Goal: Find specific page/section: Find specific page/section

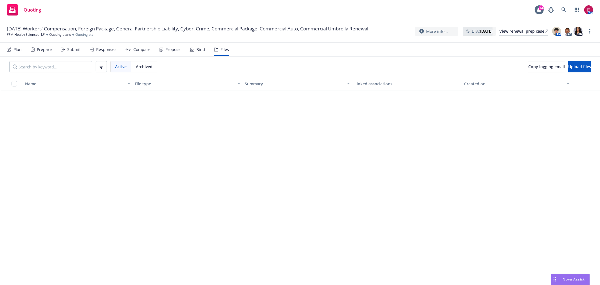
scroll to position [881, 0]
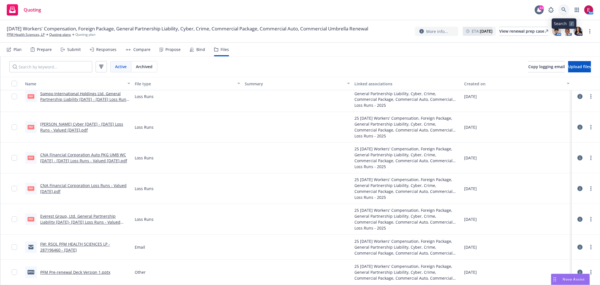
click at [566, 7] on icon at bounding box center [563, 9] width 5 height 5
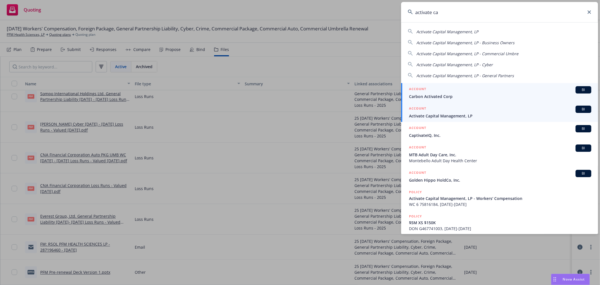
type input "activate ca"
click at [446, 113] on div "ACCOUNT BI" at bounding box center [500, 108] width 182 height 7
